Goal: Information Seeking & Learning: Learn about a topic

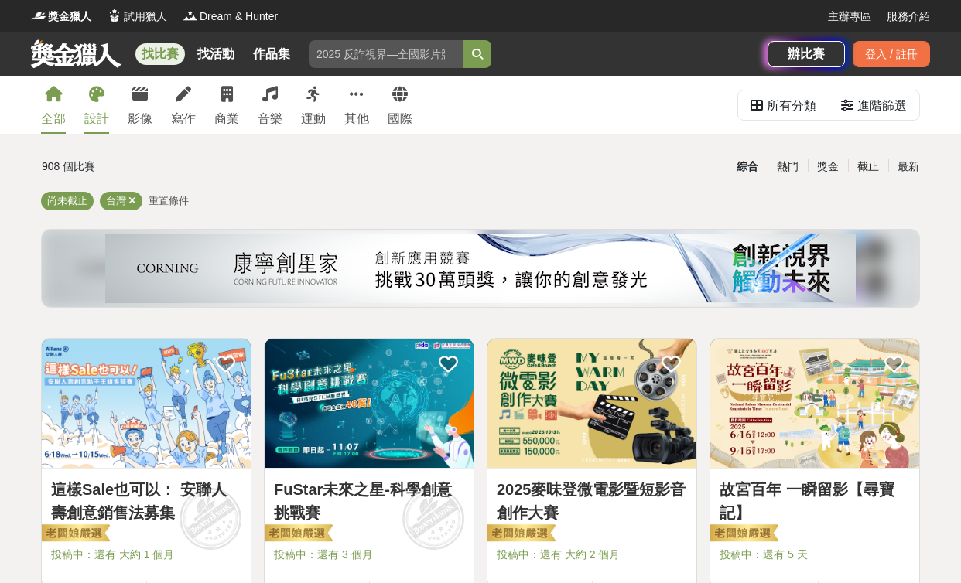
click at [106, 114] on div "設計" at bounding box center [96, 119] width 25 height 19
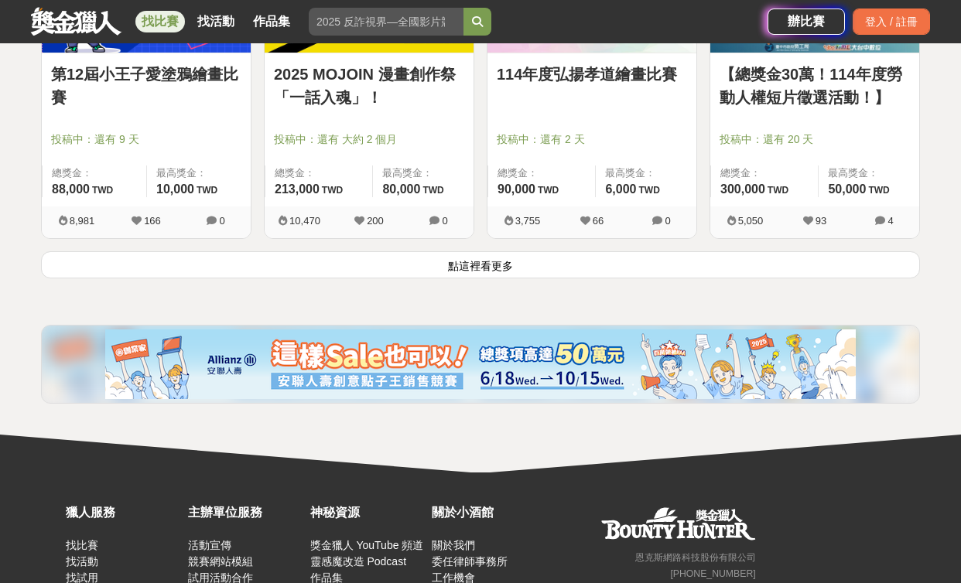
scroll to position [2163, 0]
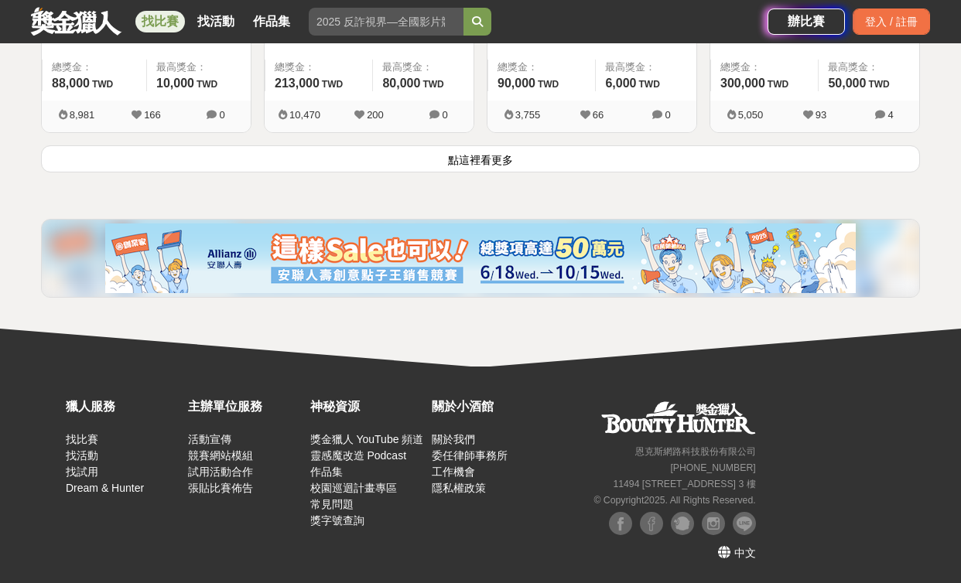
click at [480, 162] on button "點這裡看更多" at bounding box center [480, 158] width 879 height 27
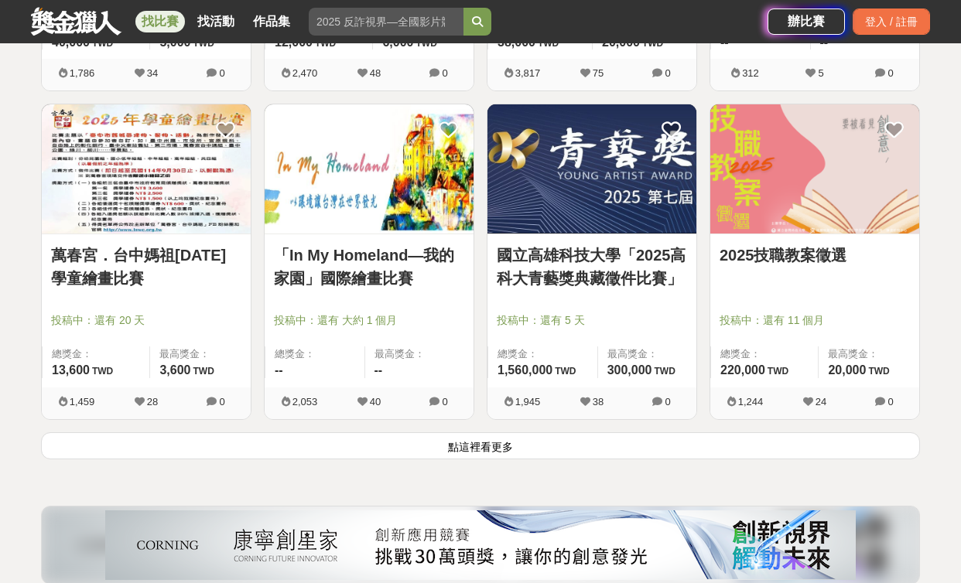
scroll to position [4058, 0]
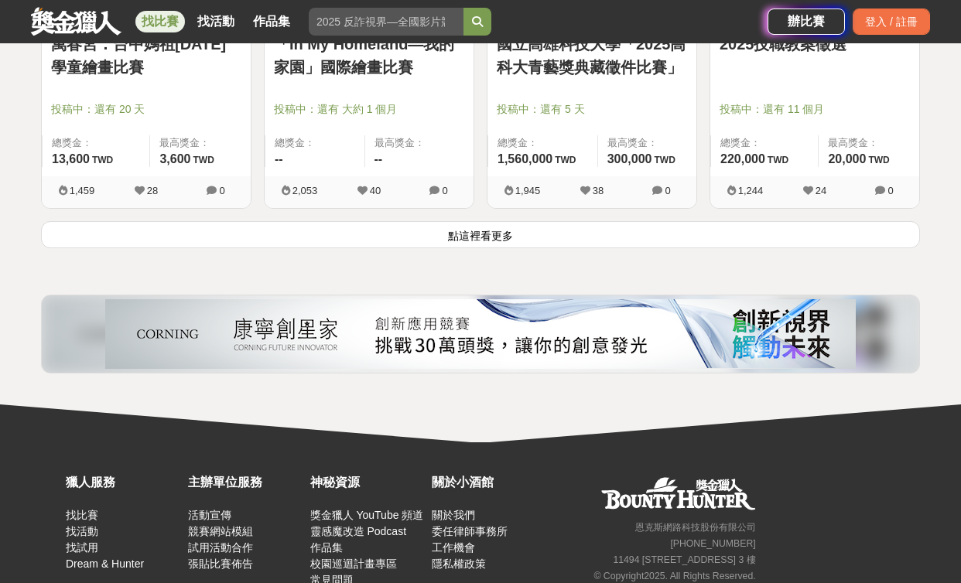
click at [475, 245] on button "點這裡看更多" at bounding box center [480, 234] width 879 height 27
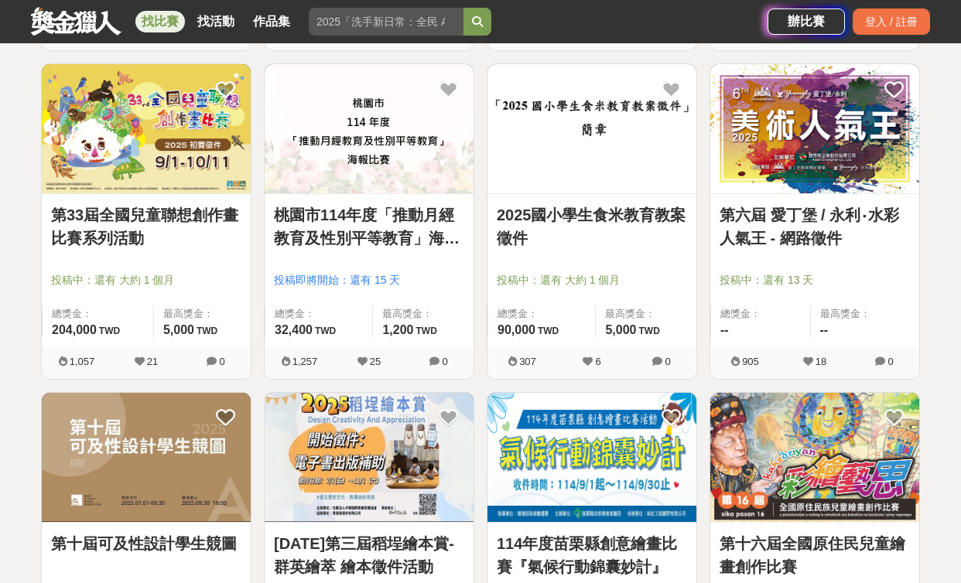
scroll to position [6076, 0]
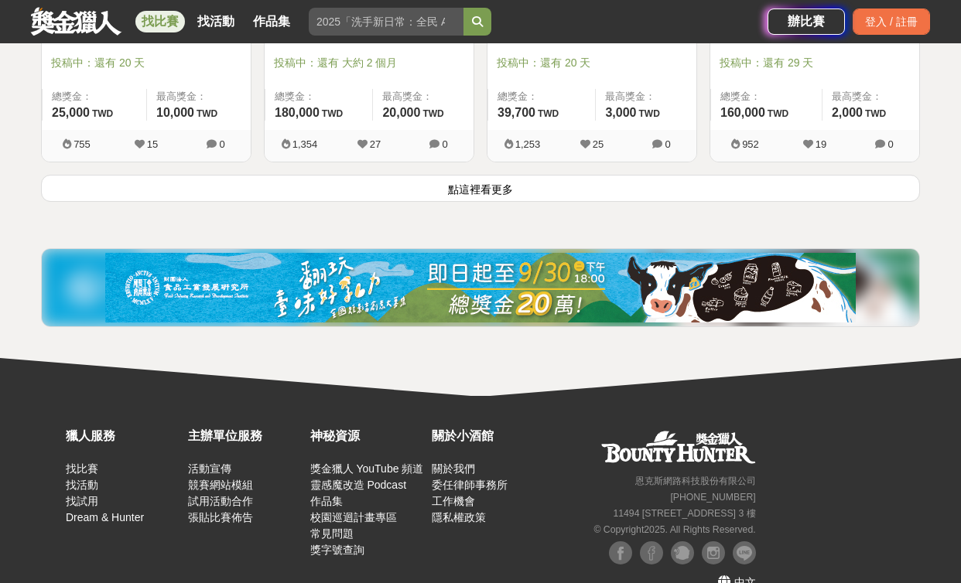
click at [467, 186] on button "點這裡看更多" at bounding box center [480, 188] width 879 height 27
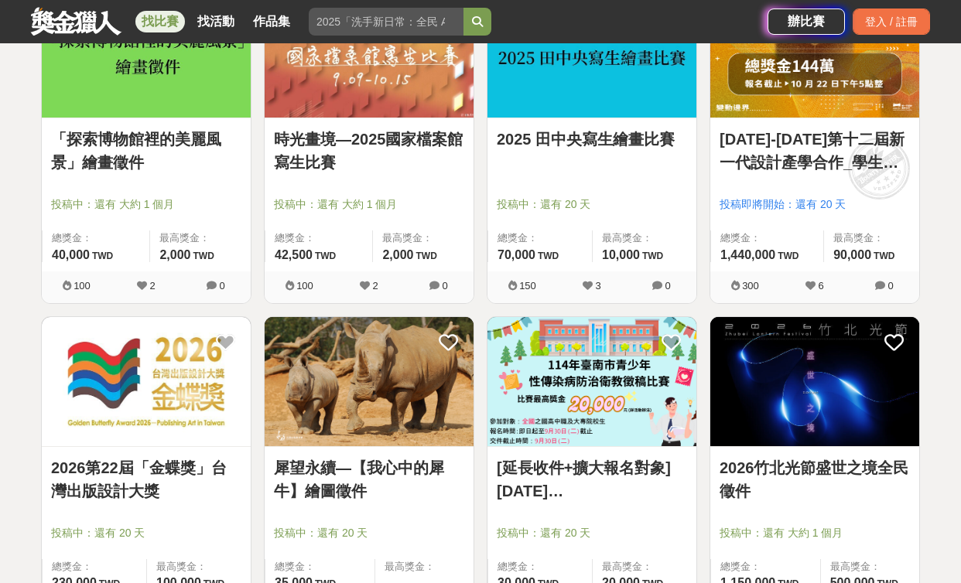
scroll to position [8037, 0]
